Goal: Task Accomplishment & Management: Use online tool/utility

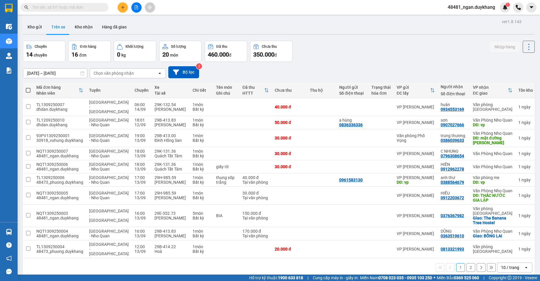
click at [58, 77] on div "ver 1.8.143 Kho gửi Trên xe Kho nhận Hàng đã giao Chuyến 14 chuyến Đơn hàng 16 …" at bounding box center [279, 158] width 517 height 281
click at [34, 25] on button "Kho gửi" at bounding box center [35, 27] width 24 height 14
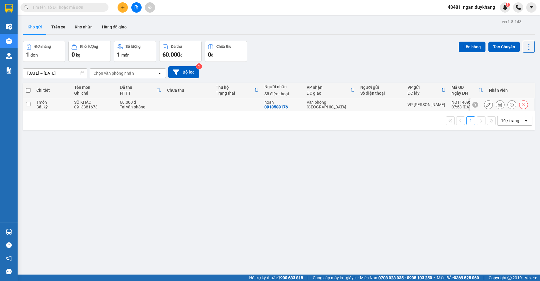
click at [326, 105] on div "Văn phòng [GEOGRAPHIC_DATA]" at bounding box center [331, 104] width 48 height 9
checkbox input "true"
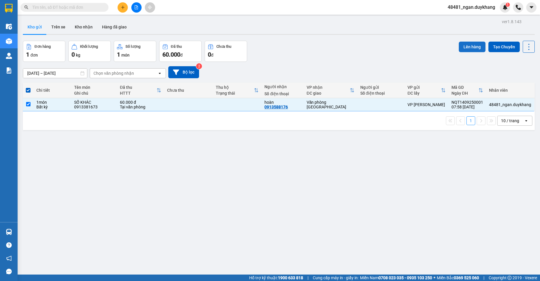
click at [465, 42] on button "Lên hàng" at bounding box center [472, 47] width 27 height 11
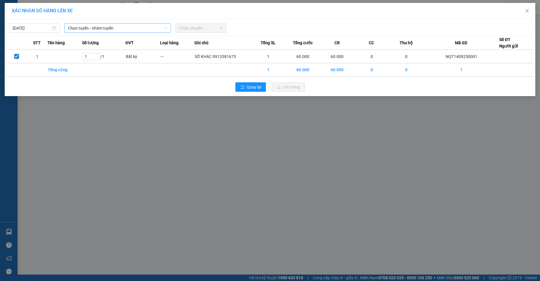
click at [123, 30] on span "Chọn tuyến - nhóm tuyến" at bounding box center [117, 28] width 99 height 9
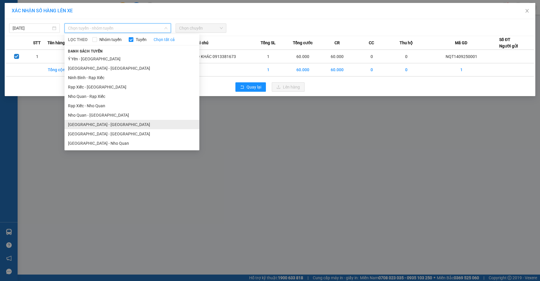
click at [104, 123] on li "[GEOGRAPHIC_DATA] - [GEOGRAPHIC_DATA]" at bounding box center [132, 124] width 135 height 9
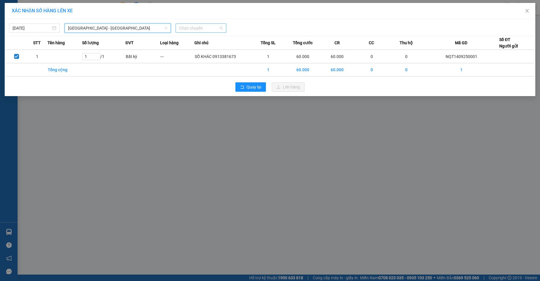
click at [195, 31] on span "Chọn chuyến" at bounding box center [201, 28] width 44 height 9
type input "466"
click at [196, 39] on div "09:01 - 29B-414.66" at bounding box center [202, 40] width 46 height 6
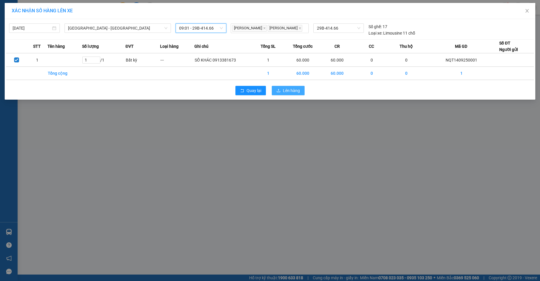
click at [278, 89] on icon "upload" at bounding box center [279, 91] width 4 height 4
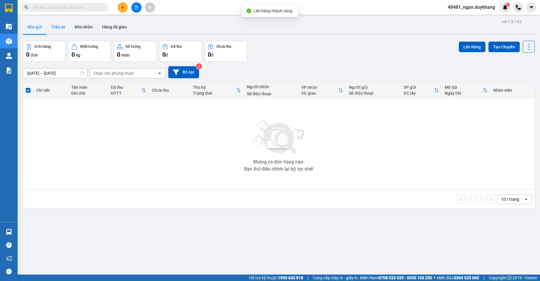
click at [60, 30] on button "Trên xe" at bounding box center [58, 27] width 23 height 14
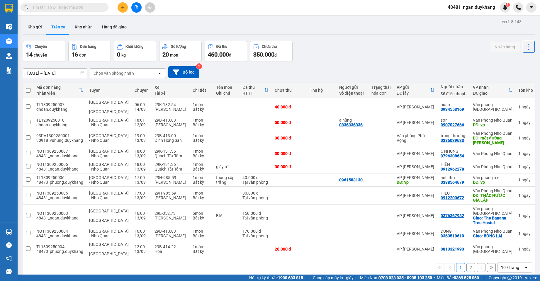
click at [63, 74] on input "[DATE] – [DATE]" at bounding box center [55, 73] width 64 height 9
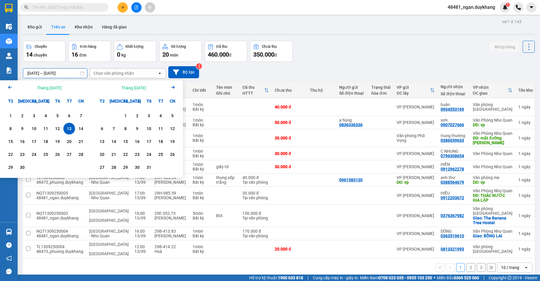
click at [75, 126] on div "13" at bounding box center [69, 129] width 12 height 12
click at [75, 126] on div "14" at bounding box center [81, 129] width 12 height 12
type input "[DATE] – [DATE]"
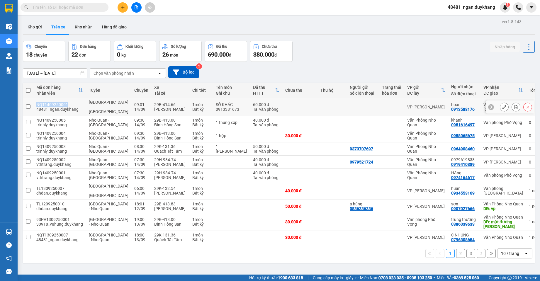
drag, startPoint x: 67, startPoint y: 102, endPoint x: 38, endPoint y: 103, distance: 29.1
click at [38, 103] on div "NQT1409250001" at bounding box center [59, 104] width 47 height 5
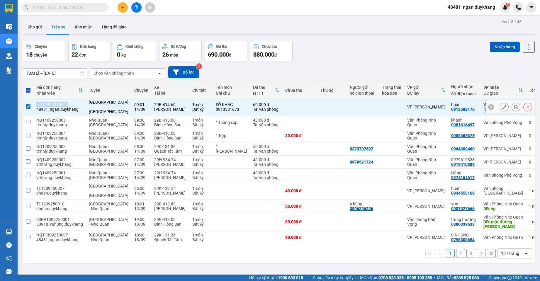
copy div "NQT1409250001"
click at [89, 103] on span "[GEOGRAPHIC_DATA] - [GEOGRAPHIC_DATA]" at bounding box center [109, 107] width 40 height 14
checkbox input "false"
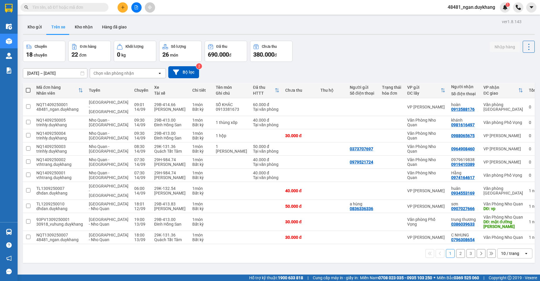
click at [60, 76] on div "ver 1.8.143 Kho gửi Trên xe Kho nhận Hàng đã giao Chuyến 18 chuyến Đơn hàng 22 …" at bounding box center [279, 158] width 517 height 281
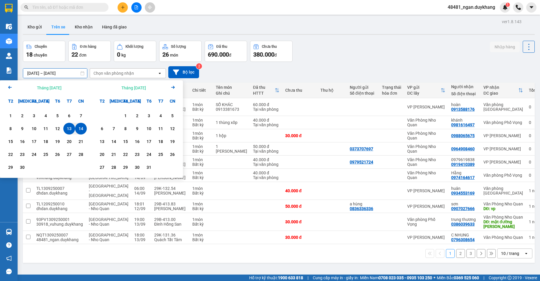
click at [82, 131] on div "14" at bounding box center [81, 128] width 8 height 7
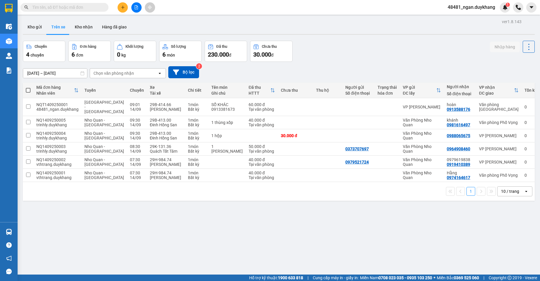
click at [388, 58] on div "Chuyến 4 chuyến Đơn hàng 6 đơn Khối lượng 0 kg Số lượng 6 món Đã thu 230.000 đ …" at bounding box center [279, 51] width 512 height 21
click at [49, 72] on input "[DATE] – [DATE]" at bounding box center [55, 73] width 64 height 9
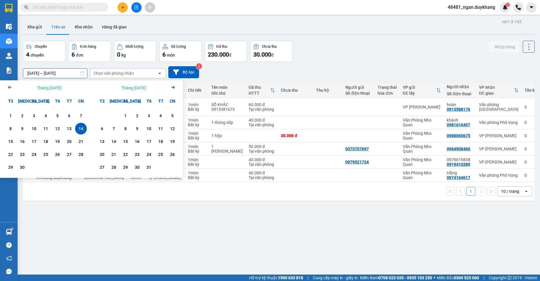
click at [81, 128] on div "14" at bounding box center [81, 128] width 8 height 7
type input "[DATE] – [DATE]"
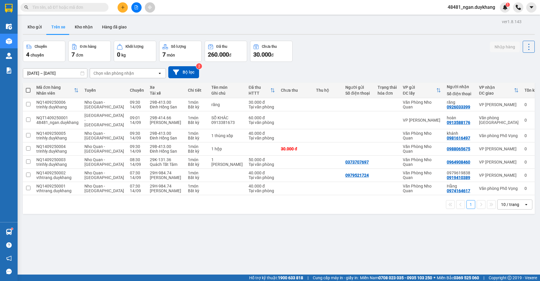
click at [310, 68] on div "[DATE] – [DATE] Press the down arrow key to interact with the calendar and sele…" at bounding box center [279, 72] width 512 height 12
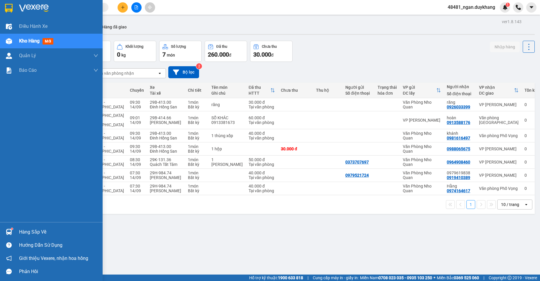
click at [7, 231] on img at bounding box center [9, 232] width 6 height 6
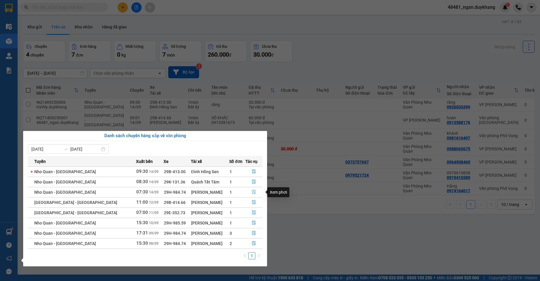
click at [252, 194] on icon "file-done" at bounding box center [254, 192] width 4 height 4
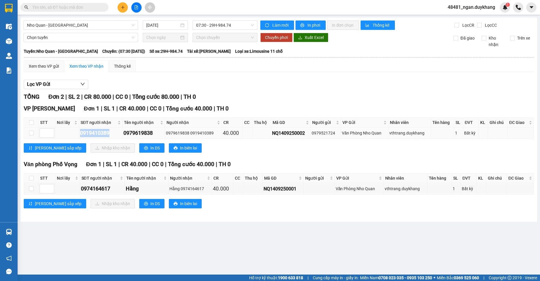
drag, startPoint x: 113, startPoint y: 133, endPoint x: 80, endPoint y: 133, distance: 32.9
click at [80, 133] on td "0919410389" at bounding box center [100, 133] width 43 height 11
copy div "0919410389"
click at [130, 134] on div "0979619838" at bounding box center [144, 133] width 40 height 8
click at [31, 133] on input "checkbox" at bounding box center [31, 133] width 5 height 5
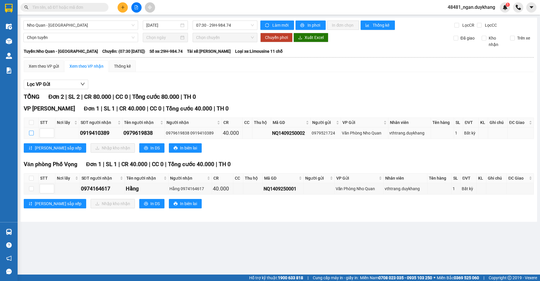
checkbox input "true"
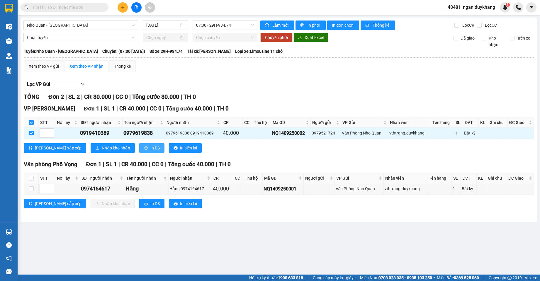
click at [151, 146] on span "In DS" at bounding box center [155, 148] width 9 height 6
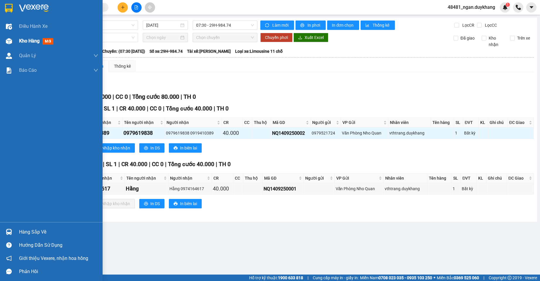
click at [10, 37] on div at bounding box center [9, 41] width 10 height 10
